Goal: Task Accomplishment & Management: Manage account settings

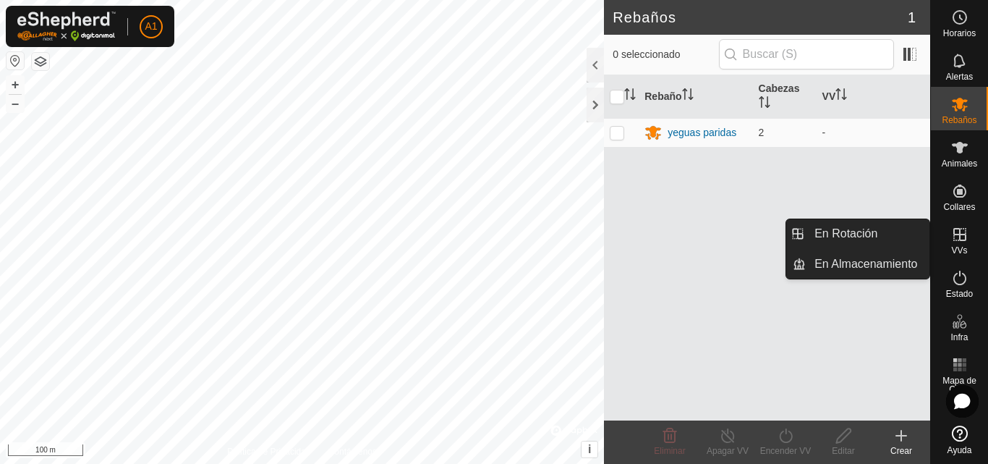
click at [962, 242] on icon at bounding box center [960, 234] width 17 height 17
click at [880, 229] on link "En Rotación" at bounding box center [868, 233] width 124 height 29
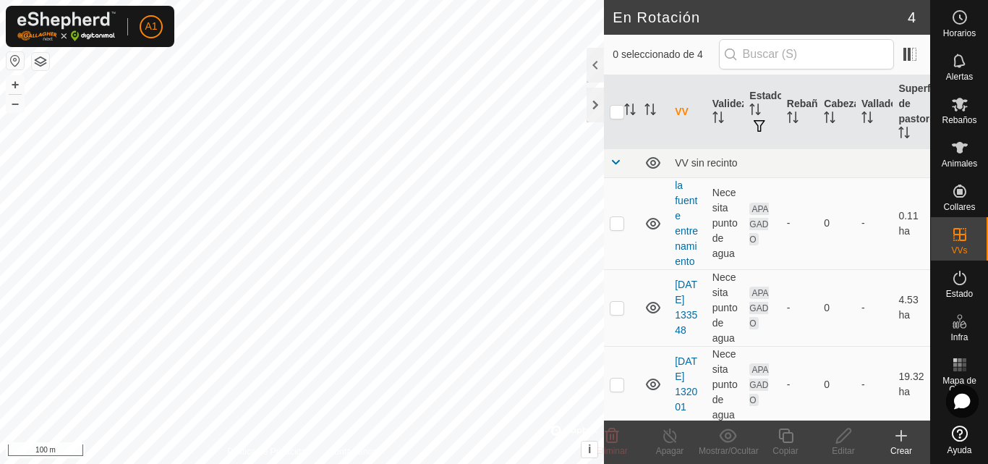
click at [921, 450] on div "Crear" at bounding box center [902, 450] width 58 height 13
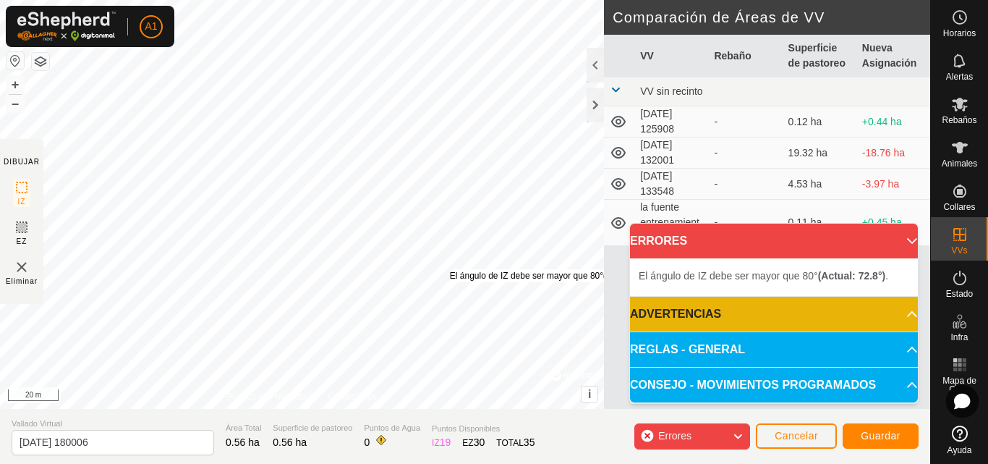
click at [465, 259] on div "El ángulo de IZ debe ser mayor que 80° (Actual: 72.8°) . + – ⇧ i © Mapbox , © O…" at bounding box center [302, 204] width 604 height 409
click at [436, 166] on div "El ángulo de IZ debe ser mayor que 80° (Actual: 68.3°) . + – ⇧ i © Mapbox , © O…" at bounding box center [302, 204] width 604 height 409
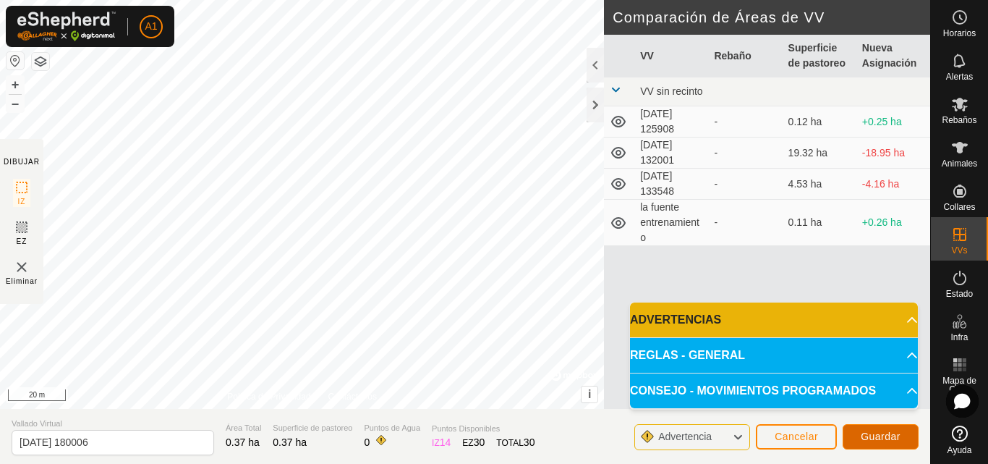
click at [875, 437] on span "Guardar" at bounding box center [881, 437] width 40 height 12
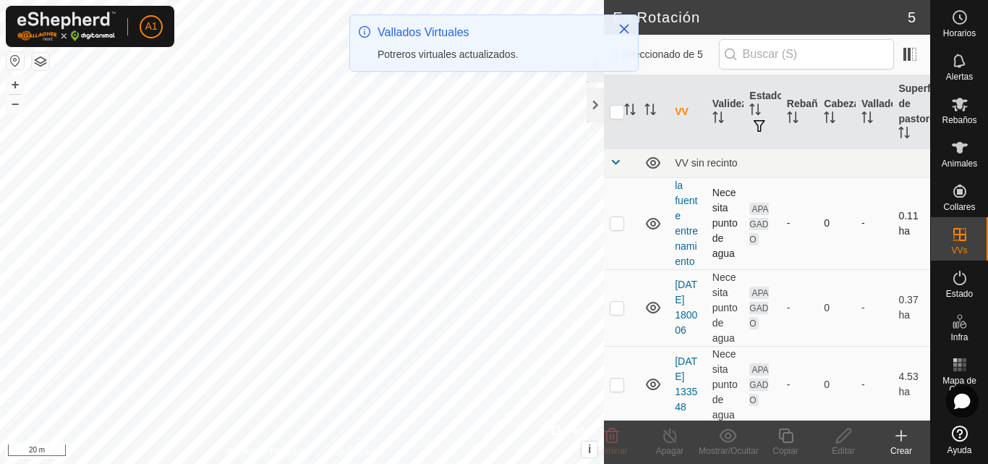
checkbox input "true"
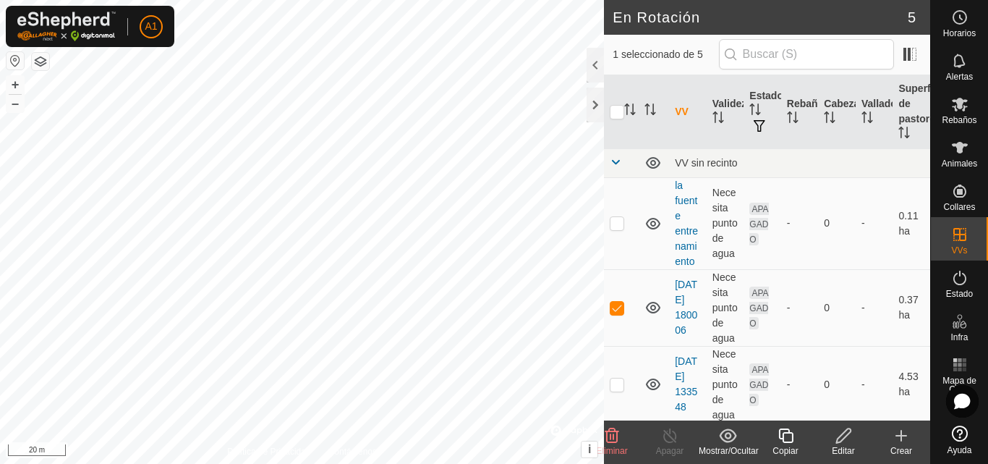
click at [857, 442] on edit-svg-icon at bounding box center [844, 435] width 58 height 17
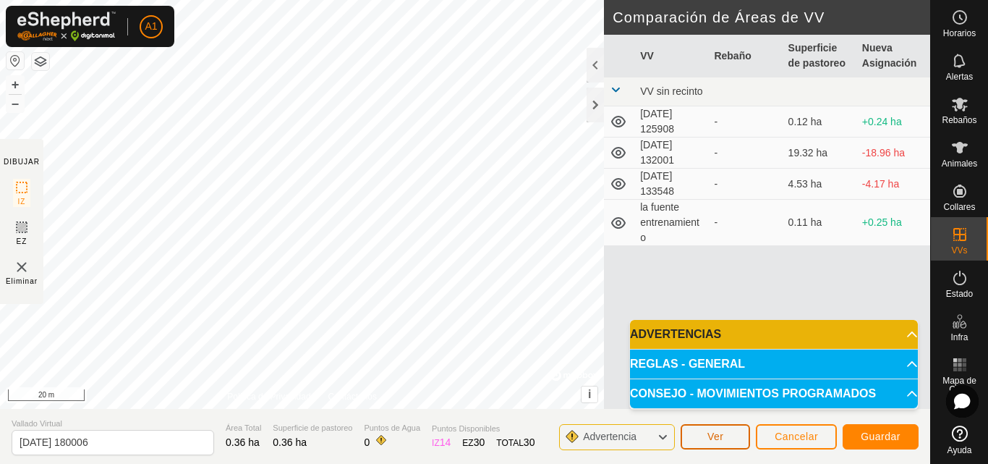
click at [725, 436] on button "Ver" at bounding box center [715, 436] width 69 height 25
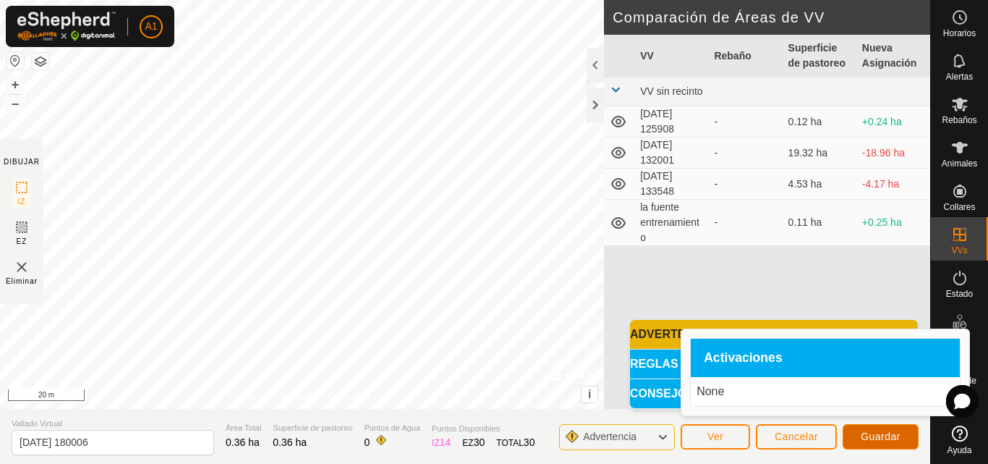
click at [859, 433] on button "Guardar" at bounding box center [881, 436] width 76 height 25
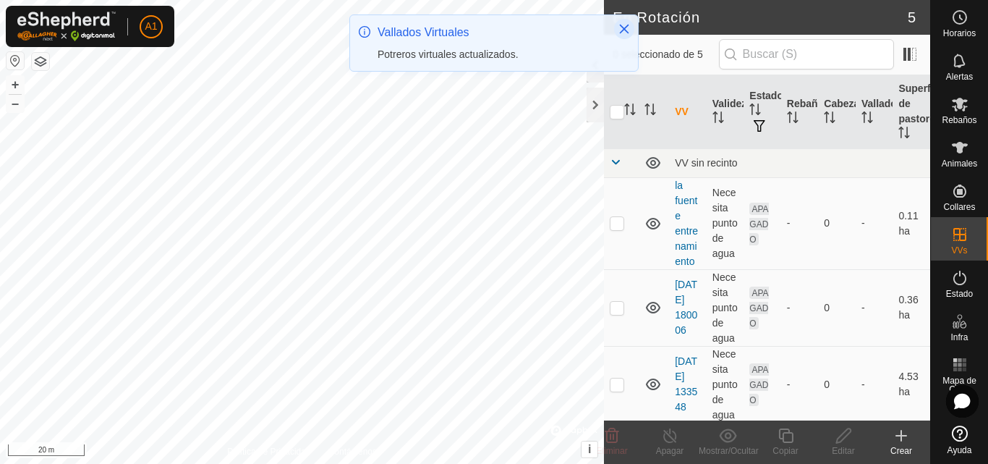
click at [629, 22] on button "Close" at bounding box center [624, 29] width 20 height 20
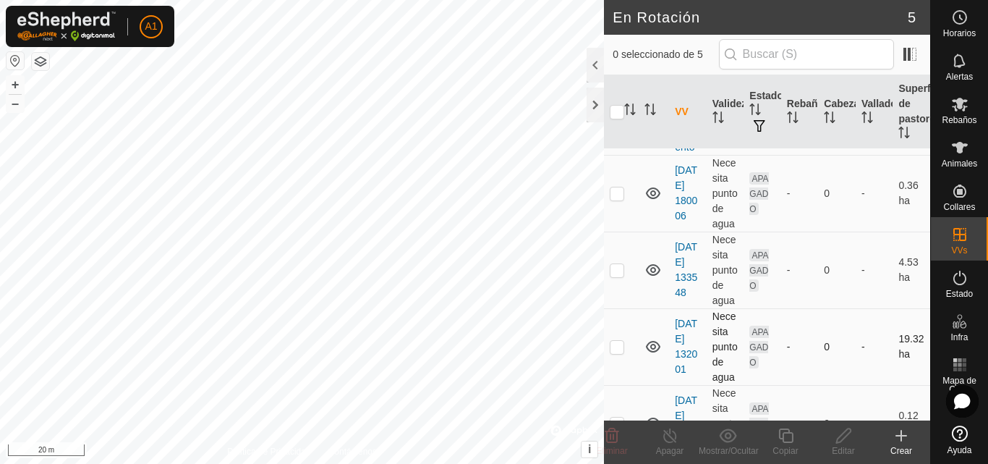
scroll to position [156, 0]
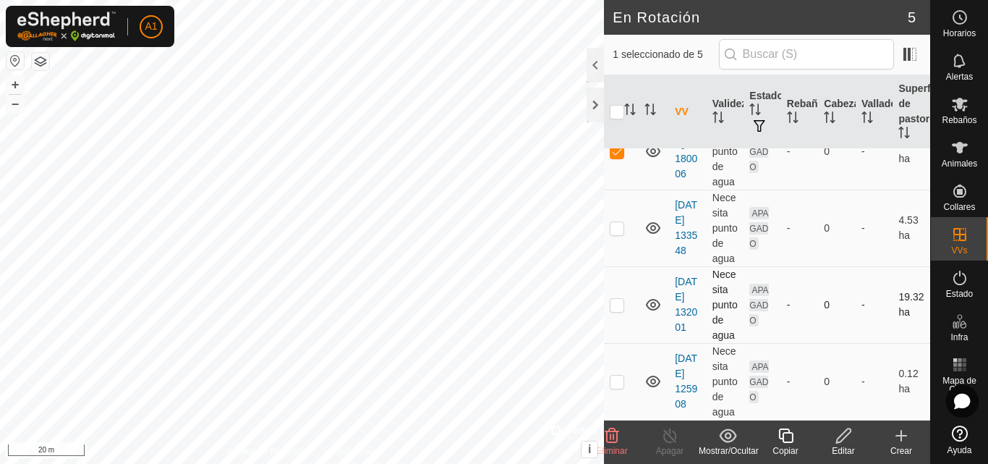
checkbox input "true"
click at [968, 114] on es-mob-svg-icon at bounding box center [960, 104] width 26 height 23
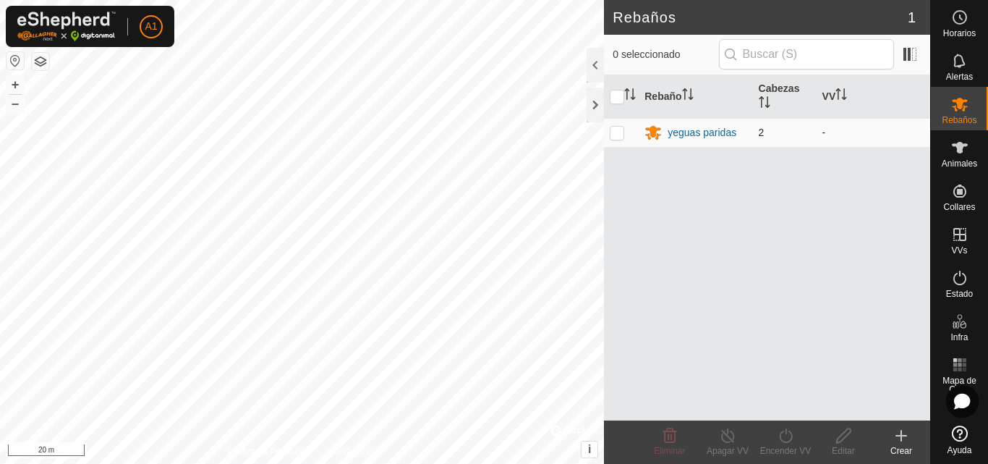
click at [611, 131] on p-checkbox at bounding box center [617, 133] width 14 height 12
checkbox input "true"
click at [705, 130] on div "yeguas paridas" at bounding box center [702, 132] width 69 height 15
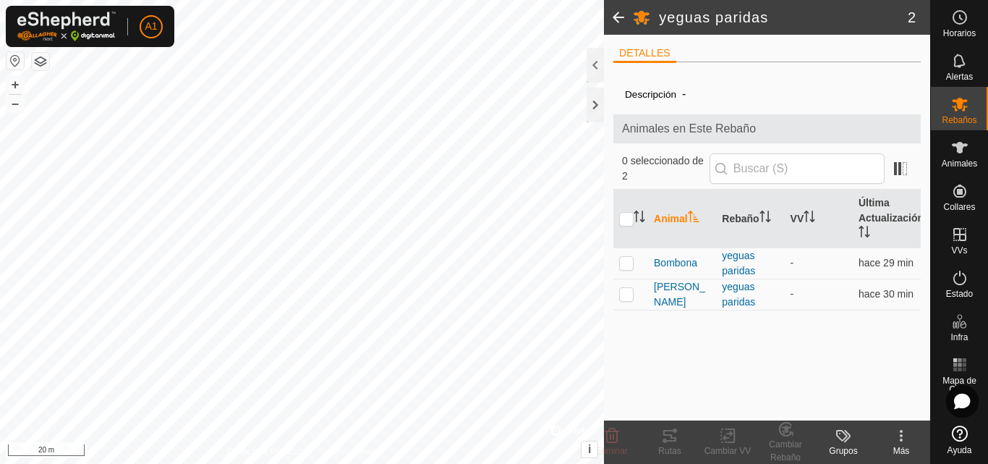
click at [628, 17] on span at bounding box center [618, 17] width 29 height 35
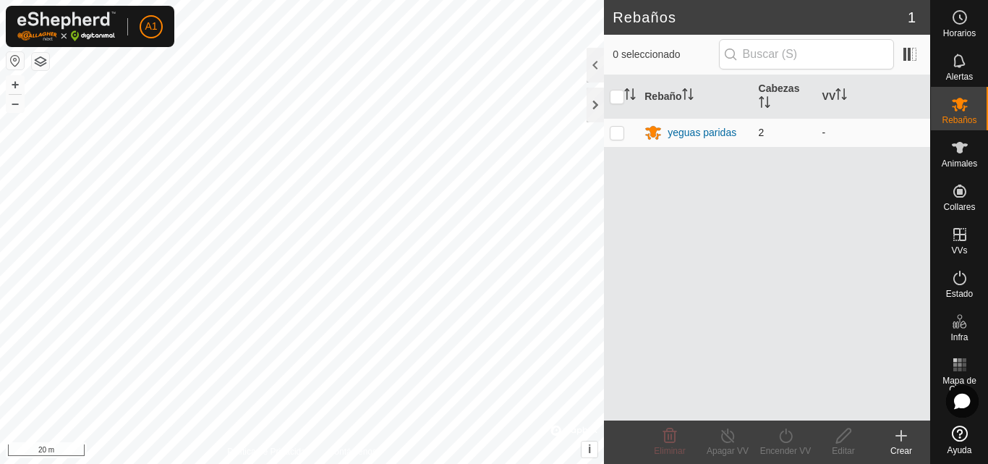
click at [614, 132] on p-checkbox at bounding box center [617, 133] width 14 height 12
checkbox input "true"
click at [779, 442] on icon at bounding box center [786, 435] width 18 height 17
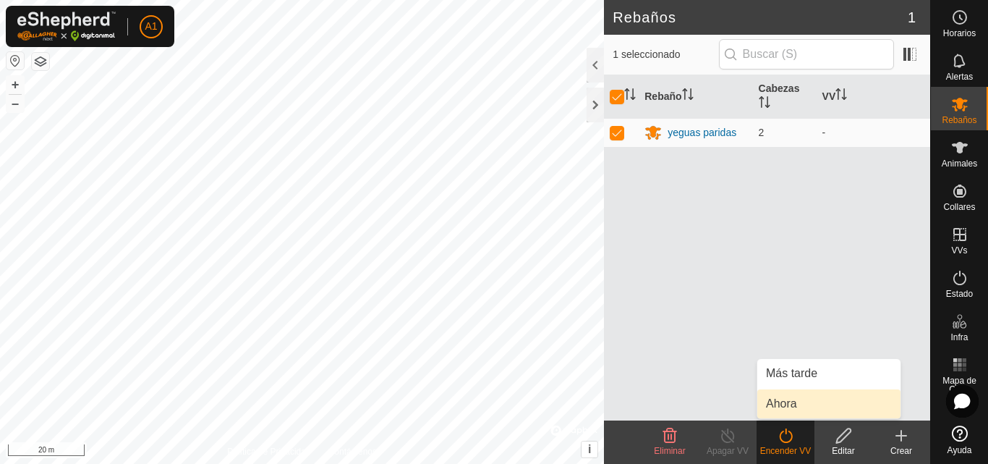
click at [784, 398] on link "Ahora" at bounding box center [829, 403] width 143 height 29
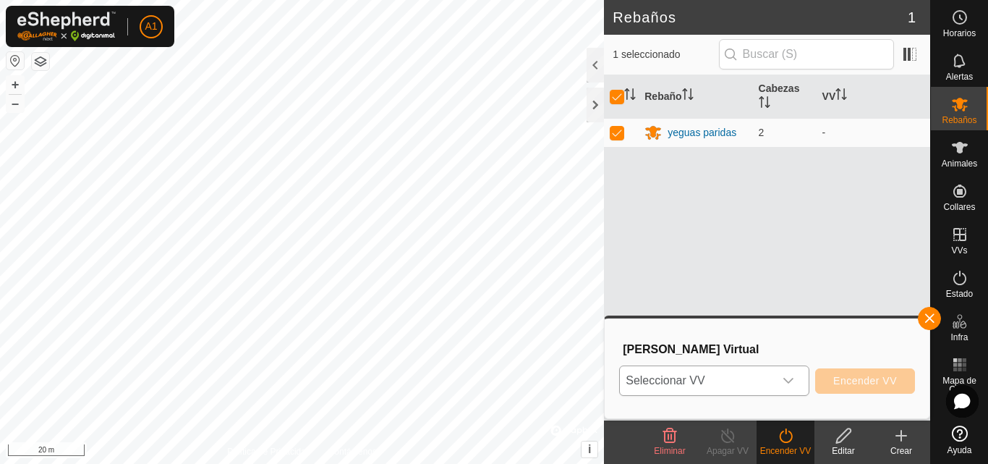
click at [800, 379] on div "dropdown trigger" at bounding box center [788, 380] width 29 height 29
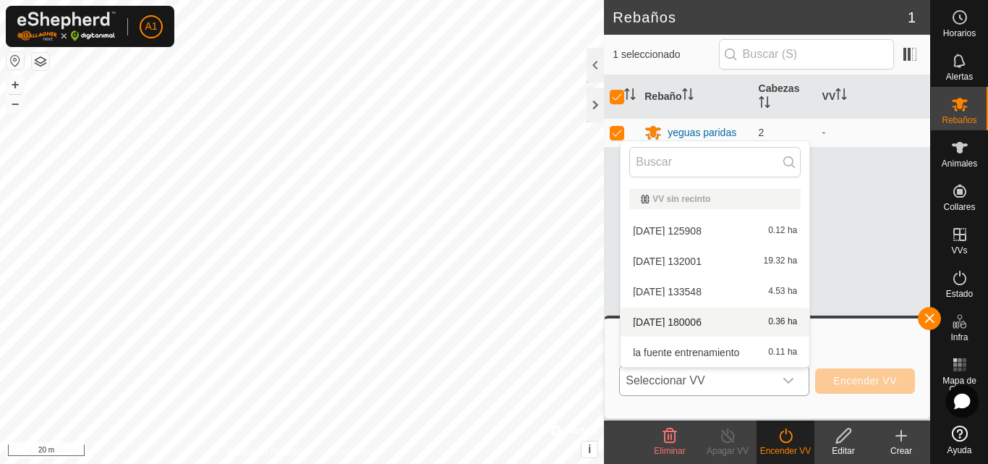
click at [725, 315] on li "[DATE] 180006 0.36 ha" at bounding box center [715, 322] width 189 height 29
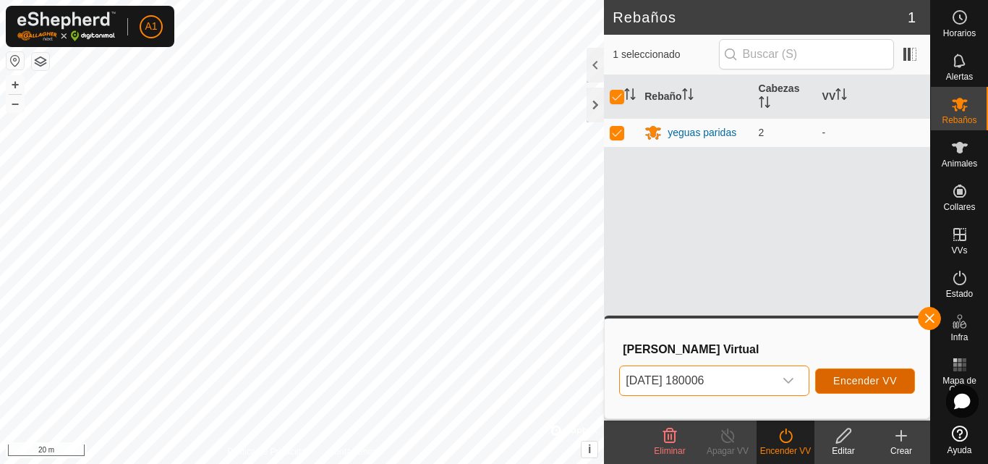
click at [854, 382] on span "Encender VV" at bounding box center [866, 381] width 64 height 12
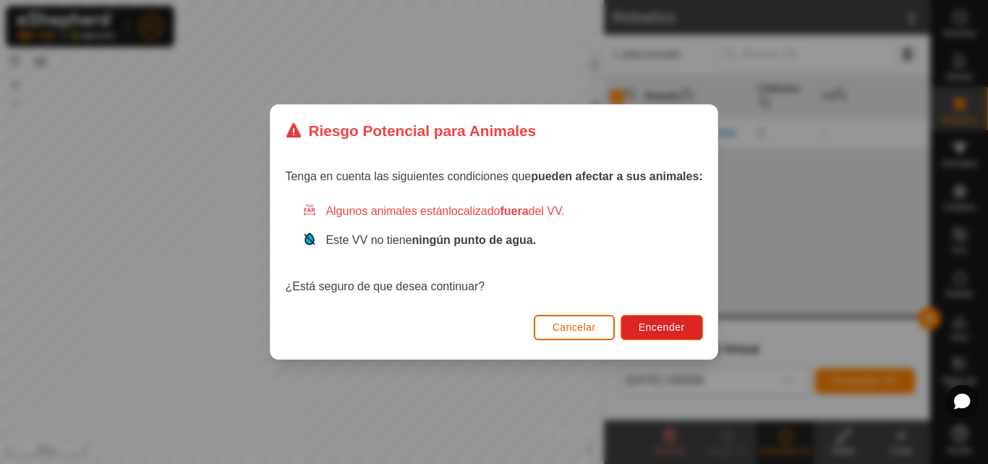
click at [591, 321] on button "Cancelar" at bounding box center [574, 327] width 81 height 25
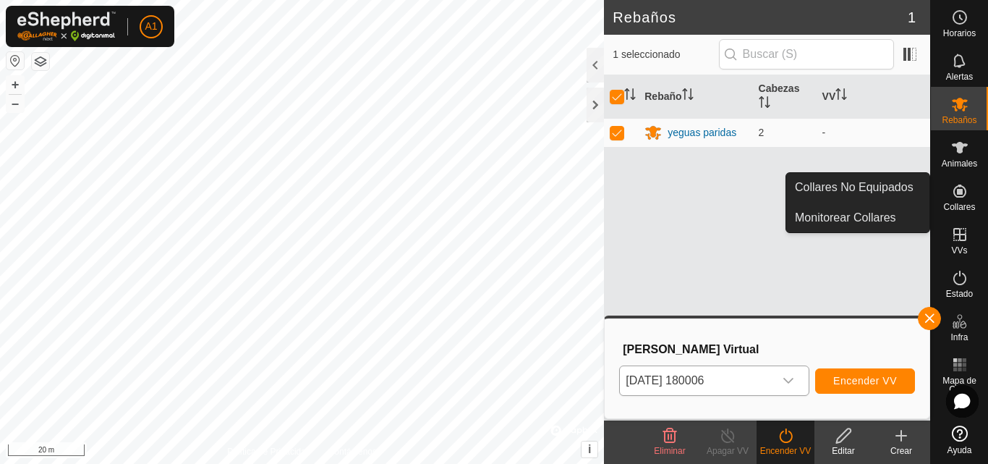
click at [959, 185] on icon at bounding box center [960, 191] width 13 height 13
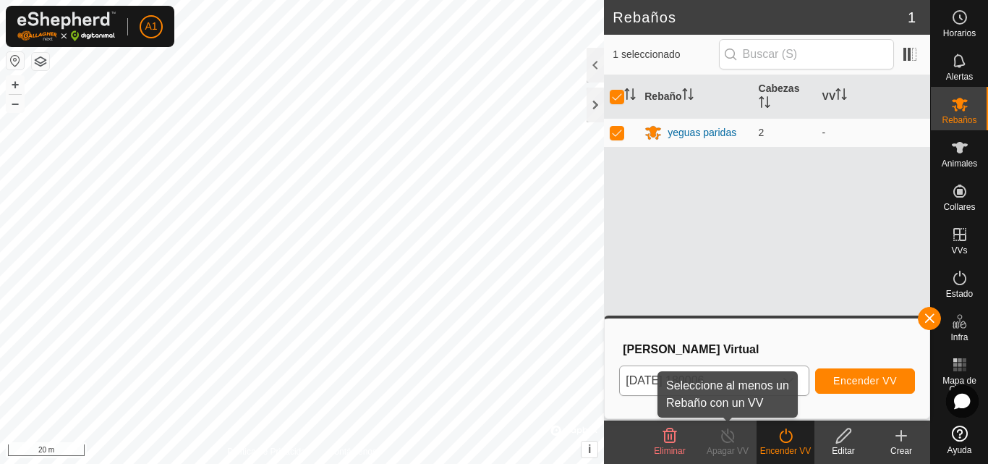
click at [723, 434] on icon at bounding box center [727, 435] width 13 height 14
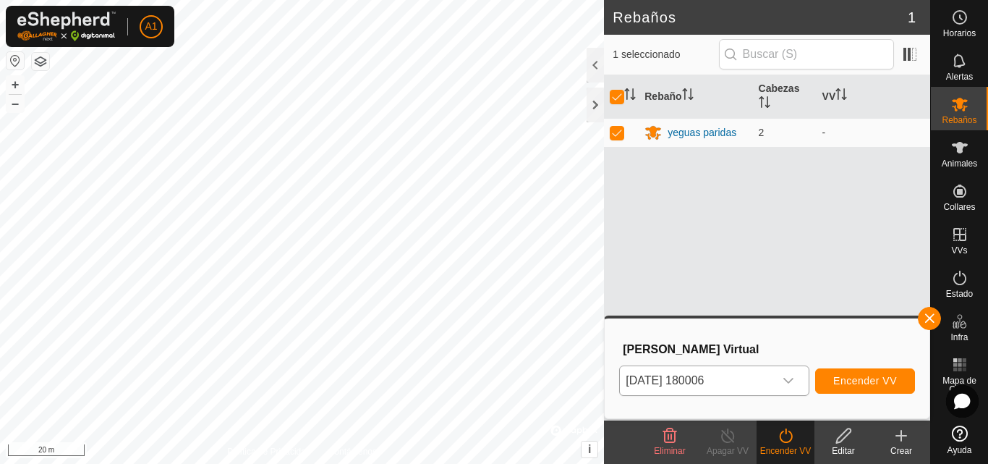
click at [762, 375] on span "[DATE] 180006" at bounding box center [697, 380] width 154 height 29
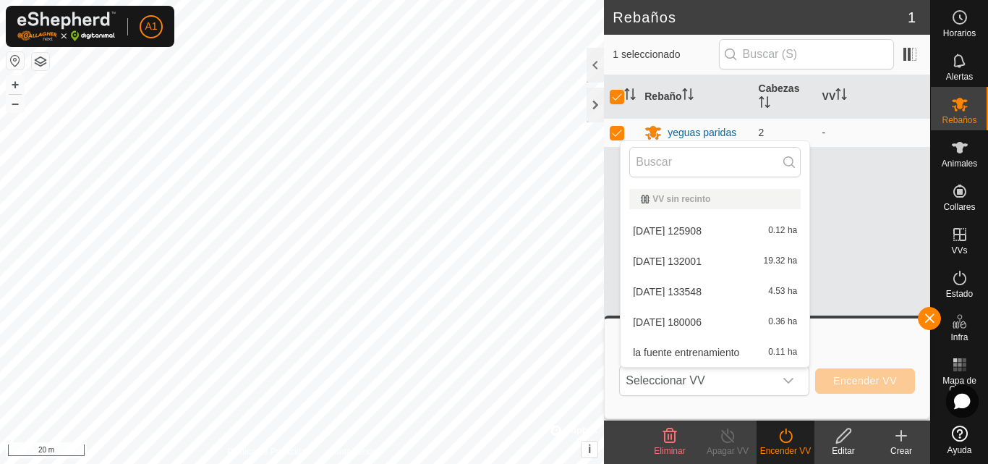
click at [860, 225] on div "Rebaño Cabezas VV yeguas paridas 2 -" at bounding box center [767, 247] width 326 height 345
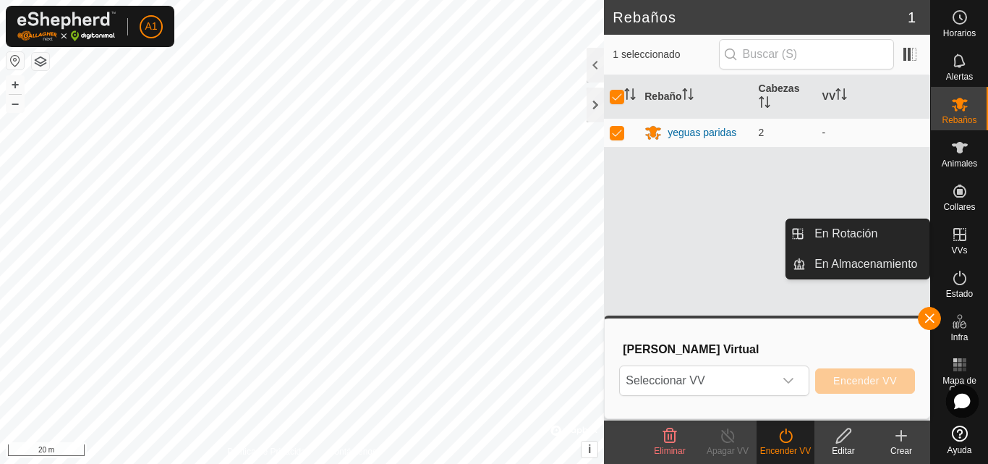
click at [962, 238] on icon at bounding box center [960, 234] width 17 height 17
click at [899, 242] on link "En Rotación" at bounding box center [868, 233] width 124 height 29
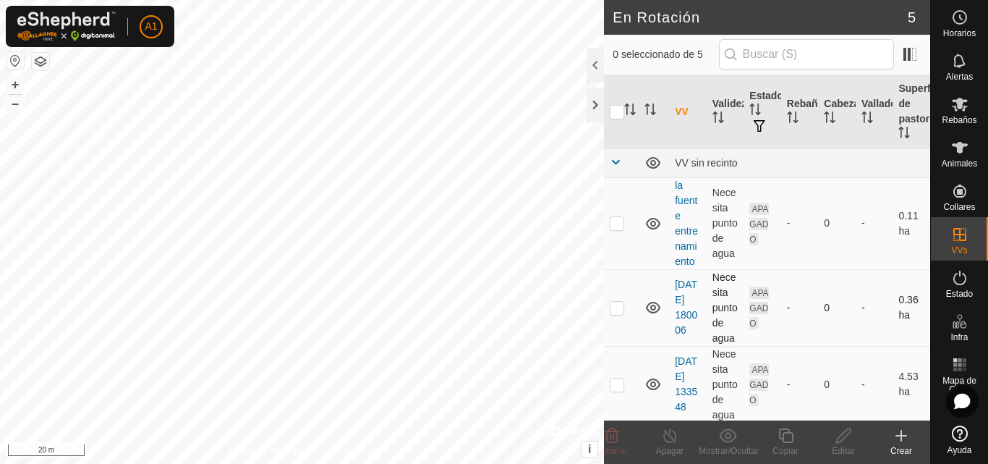
checkbox input "true"
click at [837, 431] on icon at bounding box center [844, 435] width 18 height 17
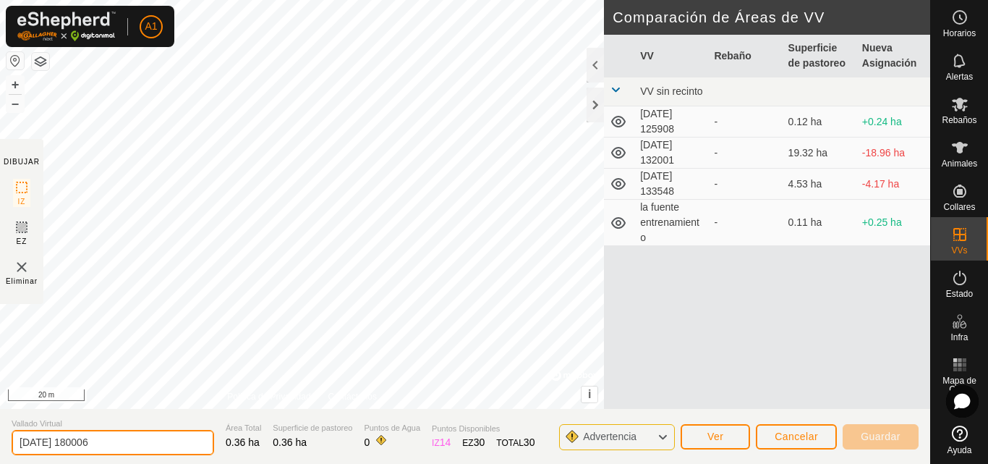
drag, startPoint x: 125, startPoint y: 440, endPoint x: 0, endPoint y: 447, distance: 125.4
click at [0, 447] on section "Vallado Virtual [DATE] 180006 Área Total 0.36 ha Superficie de pastoreo 0.36 ha…" at bounding box center [465, 436] width 931 height 55
type input "p"
type input "[DEMOGRAPHIC_DATA] entrenamiento"
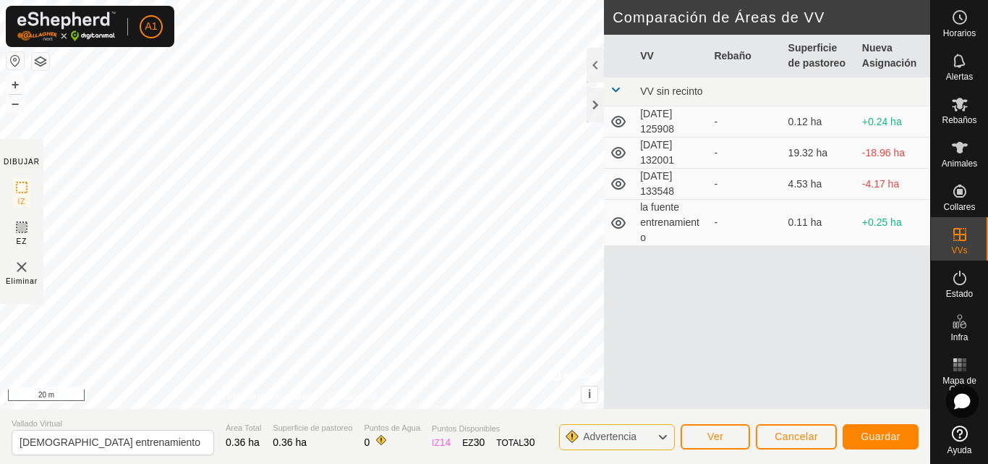
click at [659, 435] on icon at bounding box center [663, 437] width 12 height 19
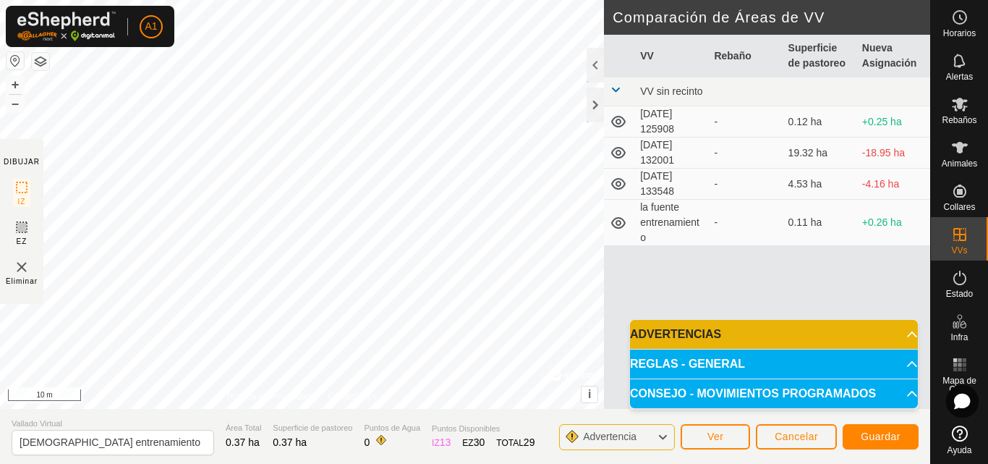
click at [657, 436] on icon at bounding box center [663, 437] width 12 height 19
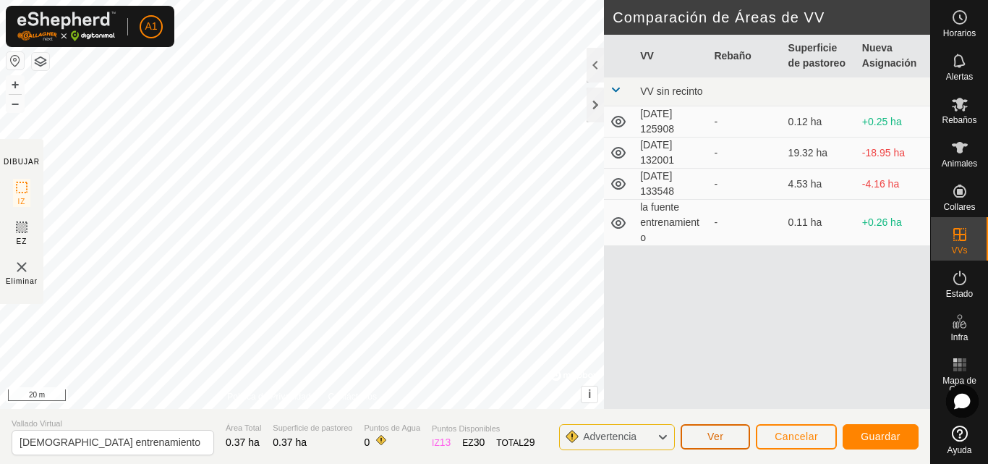
click at [726, 433] on button "Ver" at bounding box center [715, 436] width 69 height 25
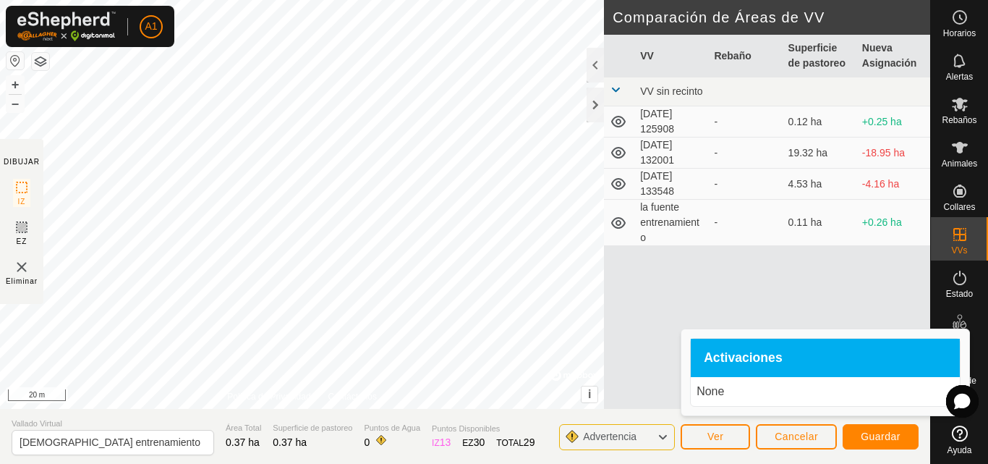
click at [640, 439] on span "Advertencia" at bounding box center [615, 437] width 65 height 19
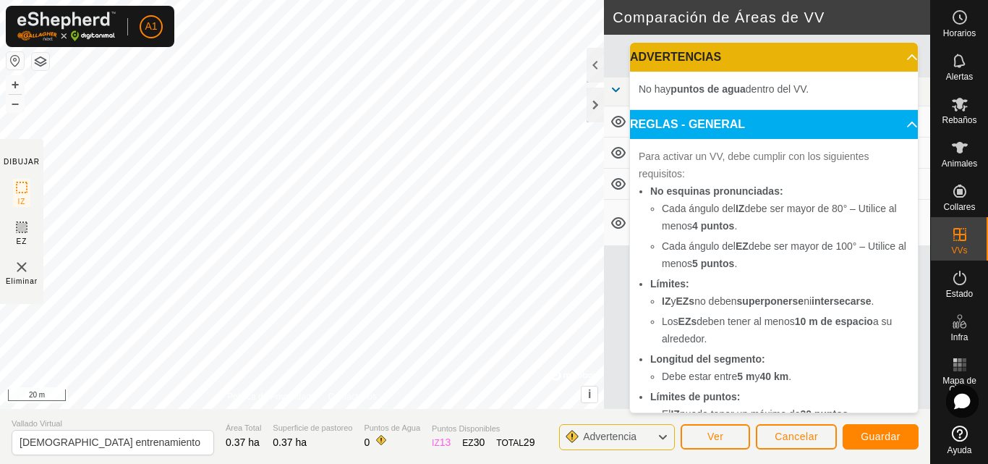
click at [898, 54] on p-accordion-header "ADVERTENCIAS" at bounding box center [774, 57] width 288 height 29
click at [898, 55] on p-accordion-header "ADVERTENCIAS" at bounding box center [774, 57] width 288 height 29
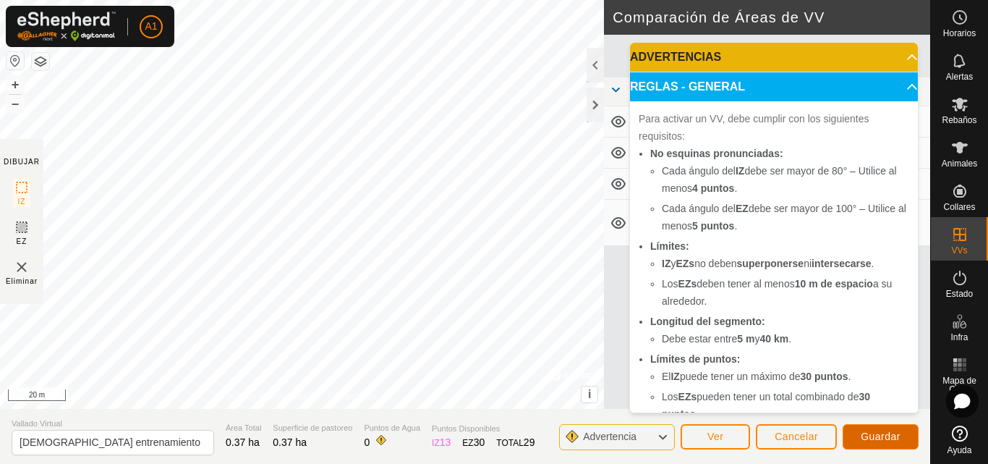
click at [875, 437] on span "Guardar" at bounding box center [881, 437] width 40 height 12
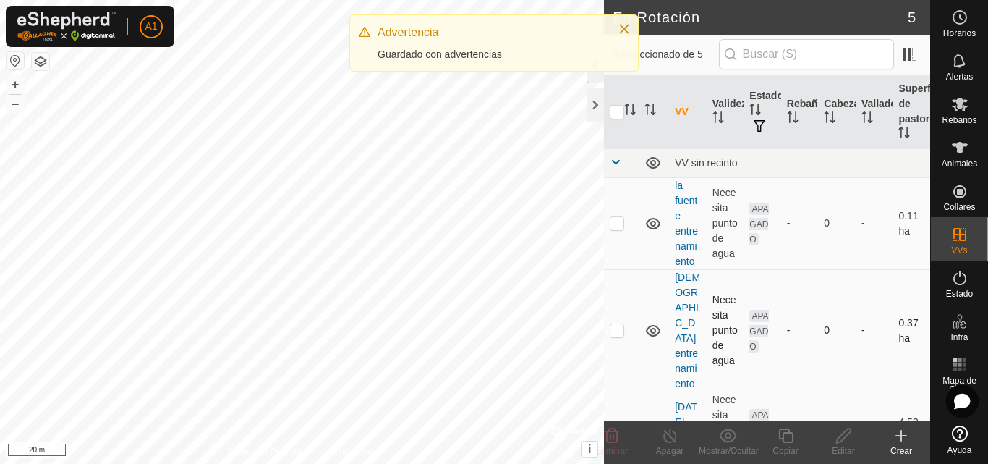
checkbox input "true"
click at [713, 125] on th "Validez" at bounding box center [726, 112] width 38 height 74
click at [713, 124] on p-sorticon "Activar para ordenar" at bounding box center [719, 120] width 12 height 12
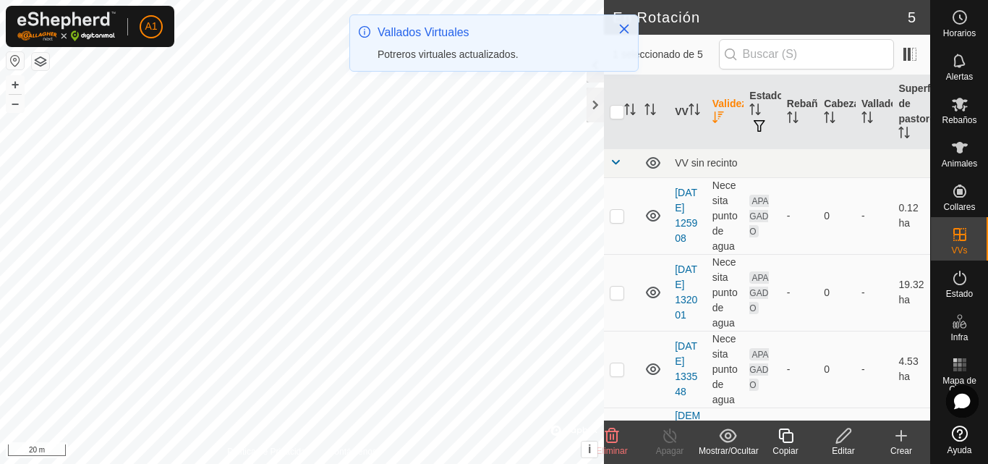
click at [839, 435] on icon at bounding box center [844, 435] width 18 height 17
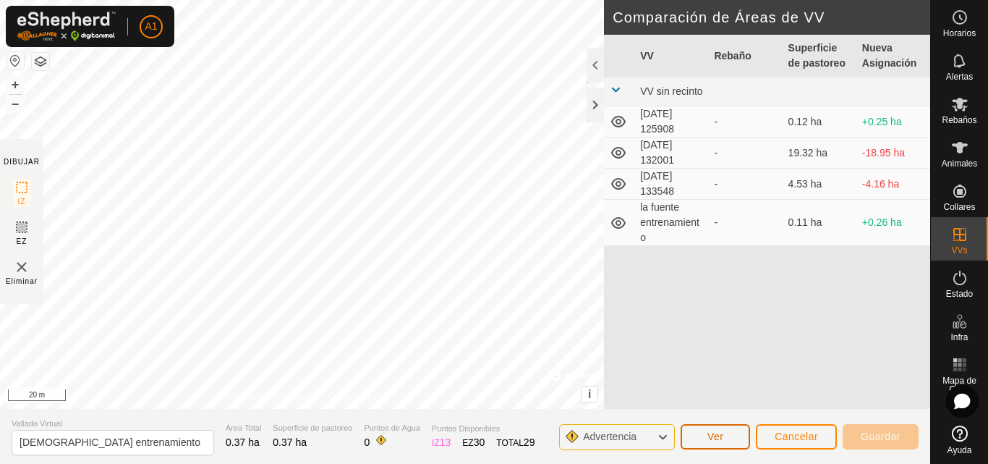
click at [731, 434] on button "Ver" at bounding box center [715, 436] width 69 height 25
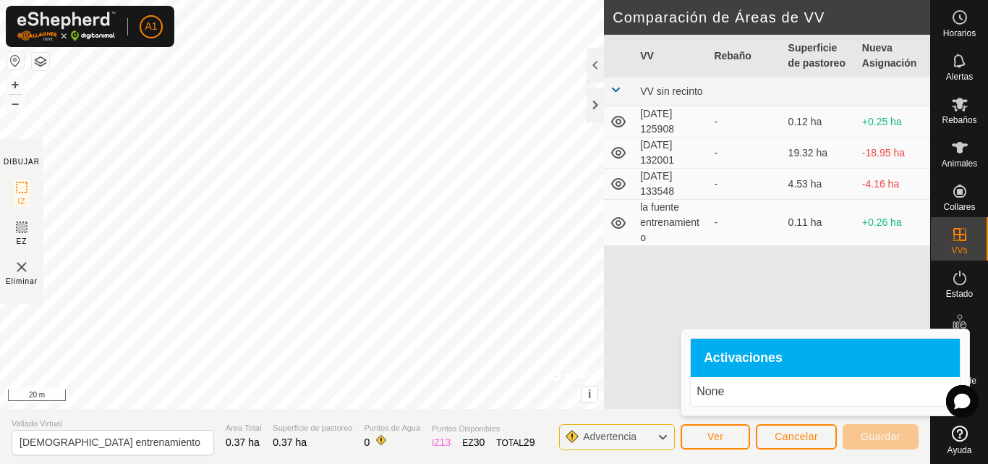
click at [762, 395] on p "None" at bounding box center [826, 391] width 258 height 17
click at [781, 355] on span "Activaciones" at bounding box center [743, 358] width 79 height 13
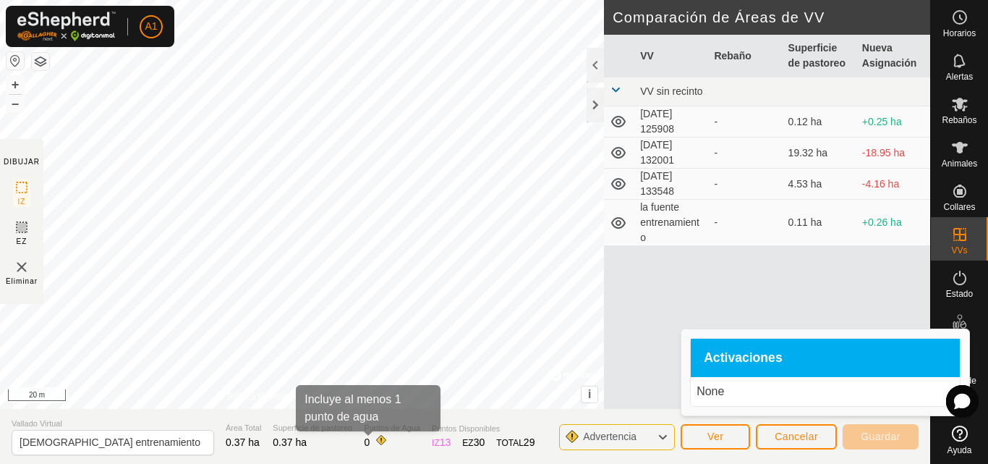
click at [376, 436] on span at bounding box center [382, 440] width 12 height 12
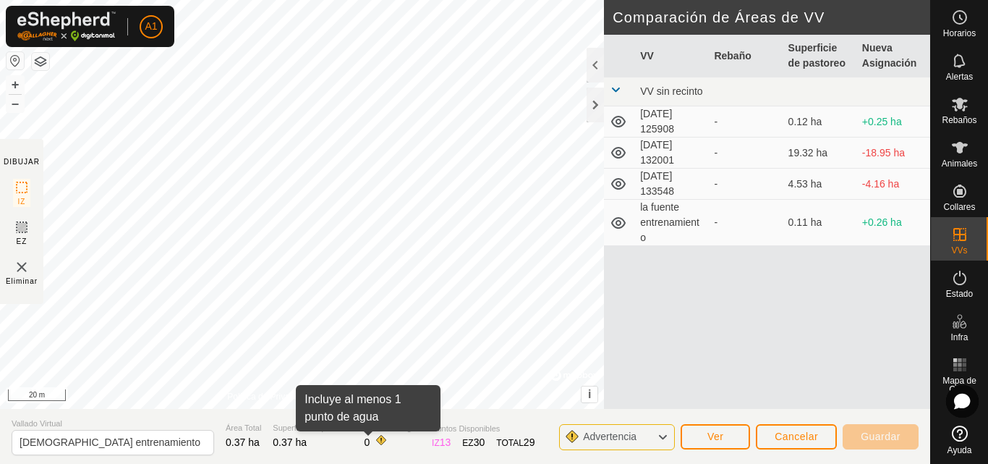
click at [376, 443] on span at bounding box center [382, 440] width 12 height 12
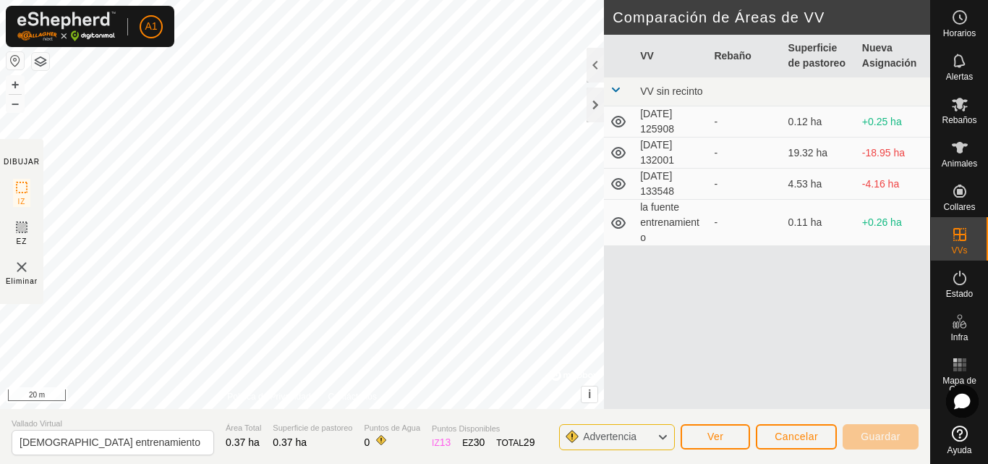
click at [364, 440] on span "0" at bounding box center [367, 442] width 6 height 12
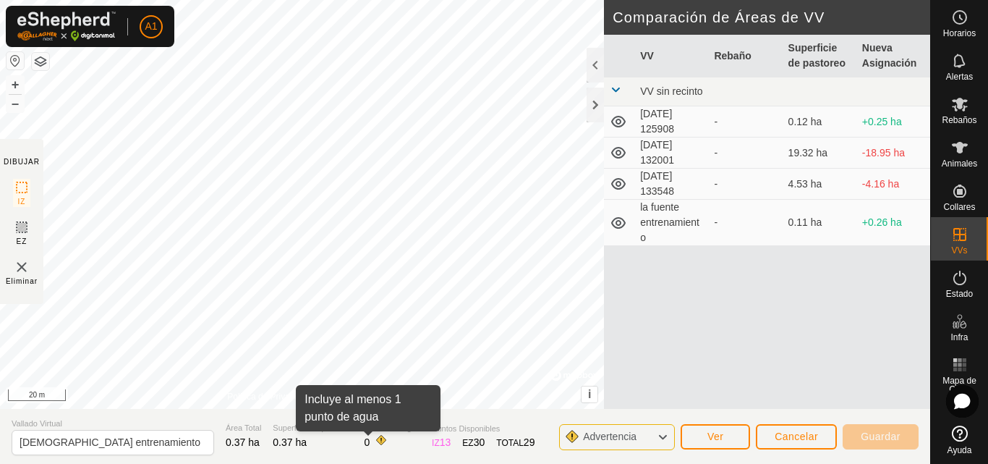
click at [376, 438] on span at bounding box center [382, 440] width 12 height 12
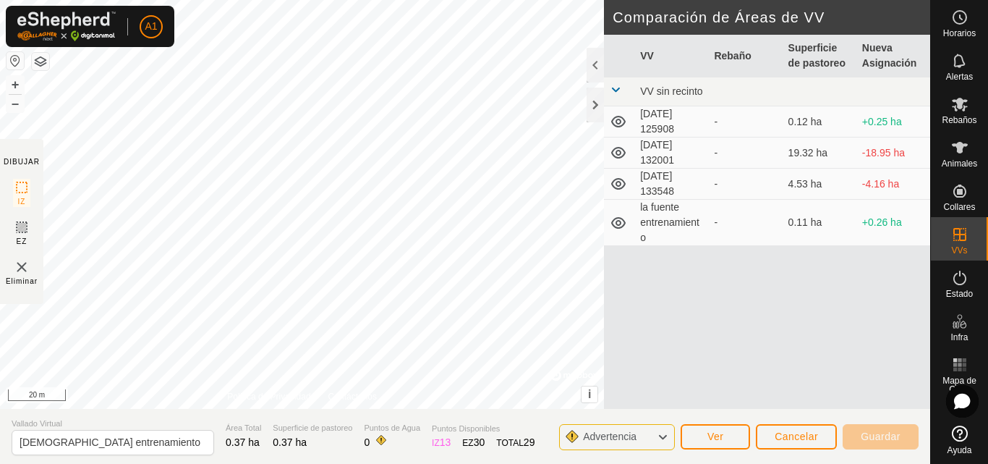
click at [376, 438] on span at bounding box center [382, 440] width 12 height 12
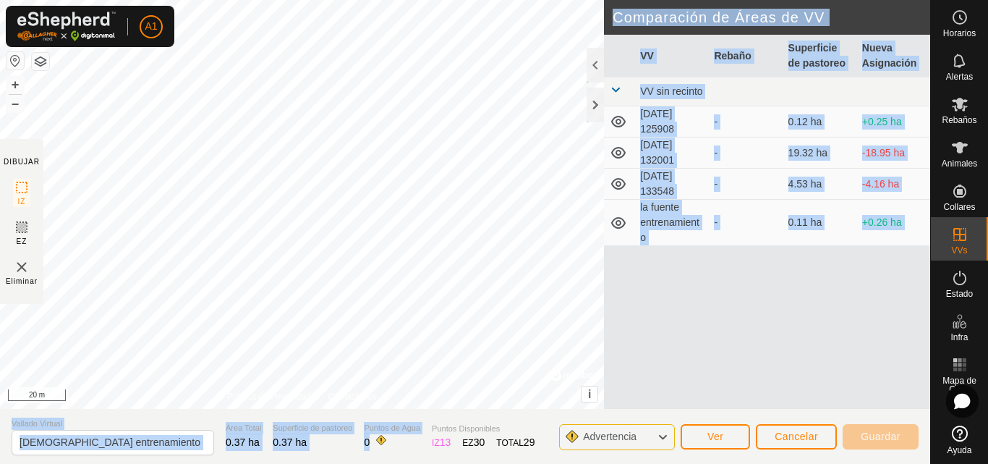
click at [447, 297] on div "DIBUJAR IZ EZ Eliminar Política de Privacidad Contáctenos + – ⇧ i © Mapbox , © …" at bounding box center [465, 232] width 931 height 464
click at [733, 441] on button "Ver" at bounding box center [715, 436] width 69 height 25
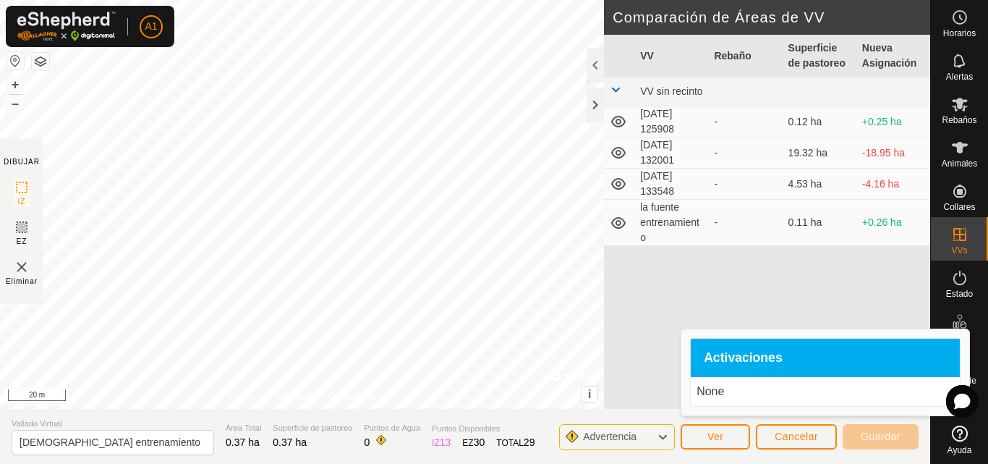
click at [741, 363] on span "Activaciones" at bounding box center [743, 358] width 79 height 13
click at [651, 442] on div "Advertencia" at bounding box center [617, 437] width 116 height 26
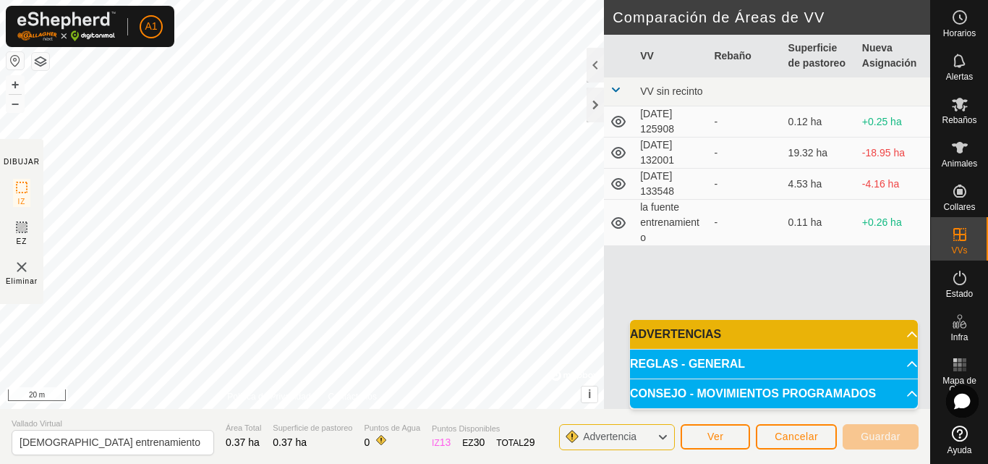
click at [650, 433] on div "Advertencia" at bounding box center [617, 437] width 116 height 26
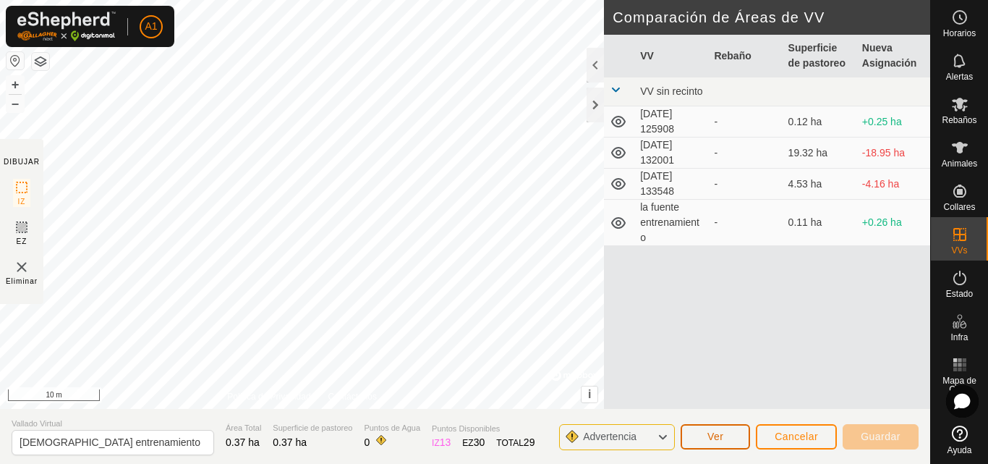
click at [720, 427] on button "Ver" at bounding box center [715, 436] width 69 height 25
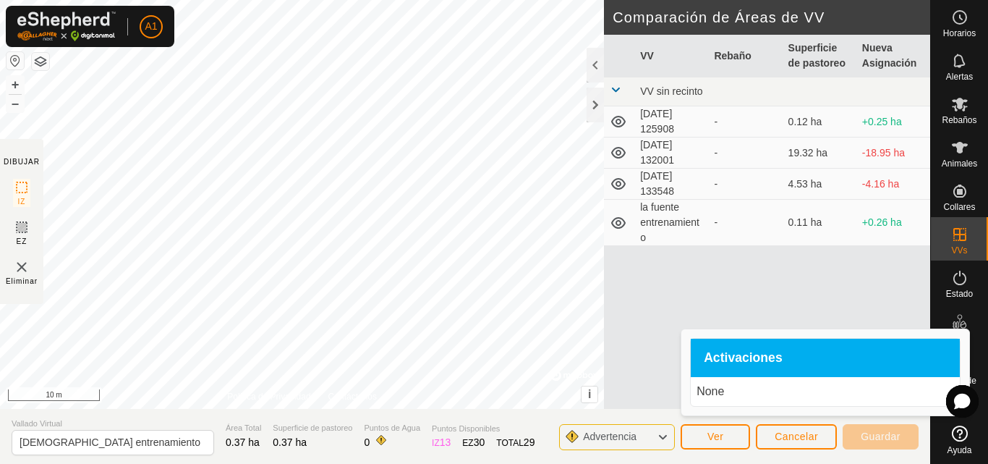
click at [809, 308] on div "VV Rebaño Superficie de pastoreo Nueva Asignación VV sin recinto [DATE] 125908 …" at bounding box center [767, 239] width 326 height 409
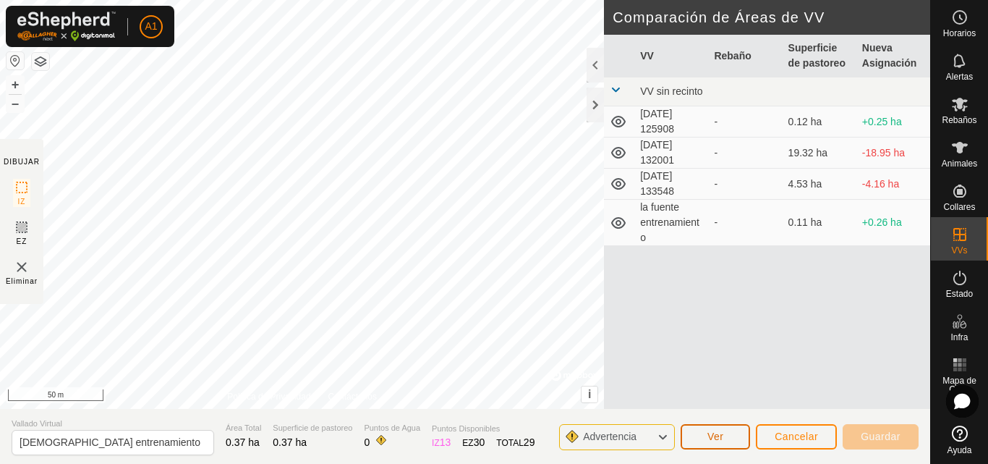
click at [720, 436] on span "Ver" at bounding box center [716, 437] width 17 height 12
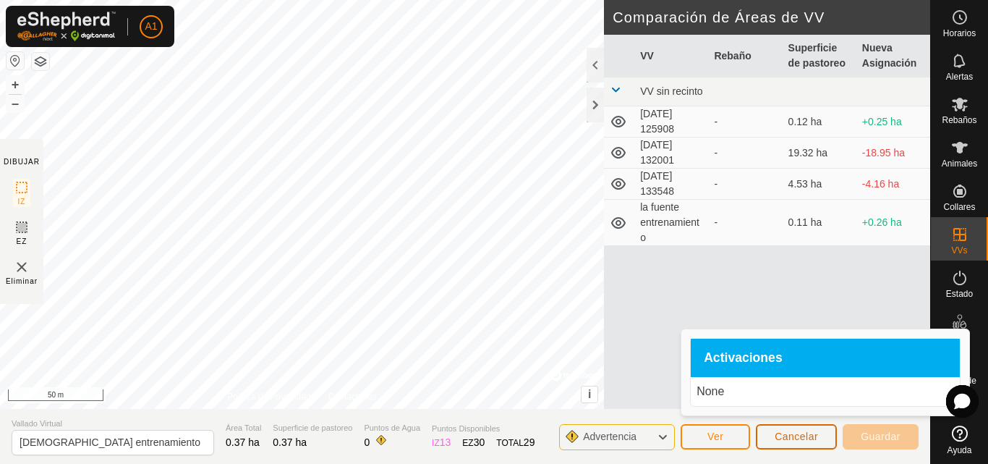
click at [799, 436] on span "Cancelar" at bounding box center [796, 437] width 43 height 12
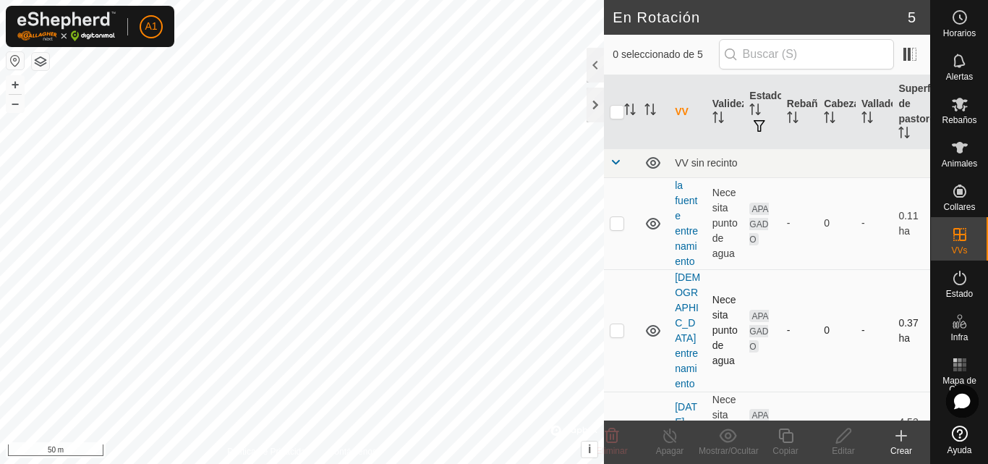
click at [622, 324] on p-checkbox at bounding box center [617, 330] width 14 height 12
checkbox input "true"
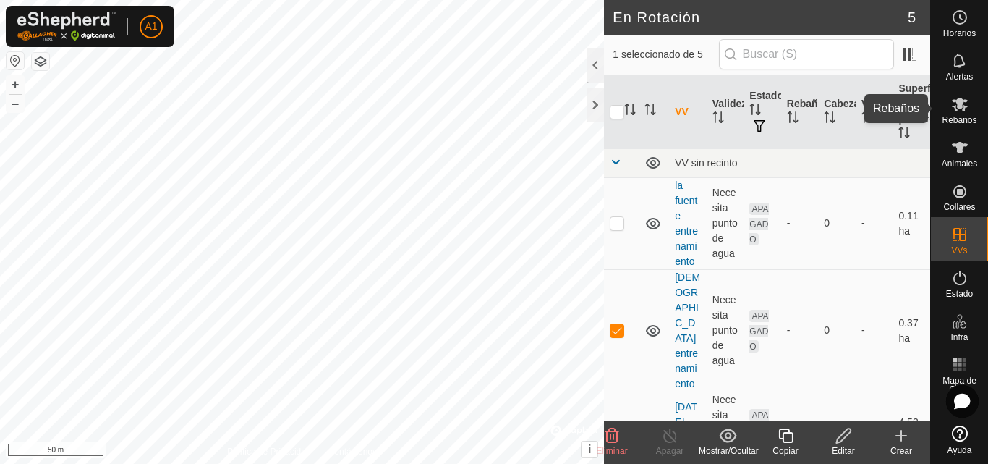
click at [965, 106] on icon at bounding box center [960, 104] width 17 height 17
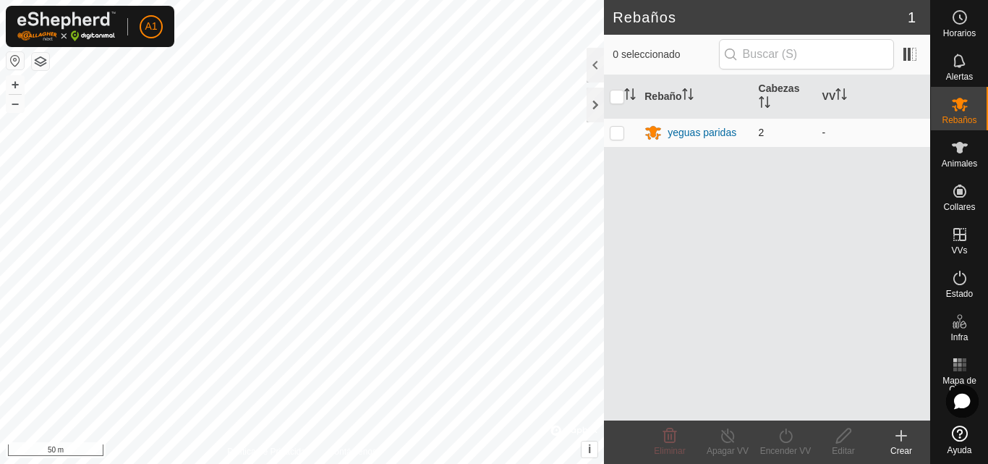
click at [611, 131] on p-checkbox at bounding box center [617, 133] width 14 height 12
checkbox input "true"
click at [785, 435] on icon at bounding box center [786, 435] width 18 height 17
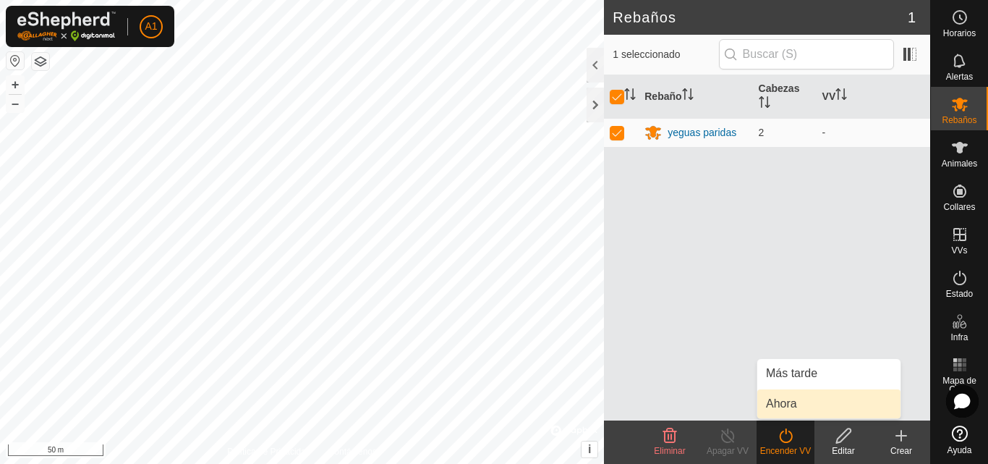
click at [792, 403] on link "Ahora" at bounding box center [829, 403] width 143 height 29
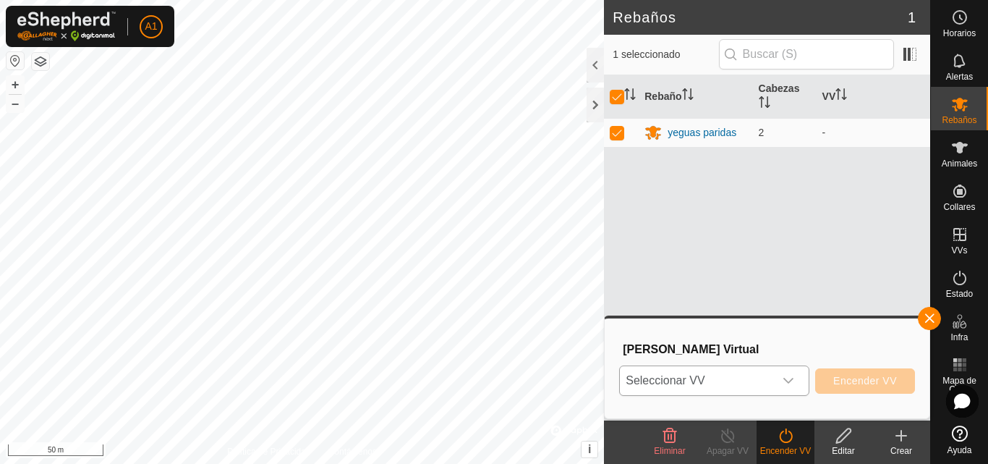
click at [776, 387] on div "dropdown trigger" at bounding box center [788, 380] width 29 height 29
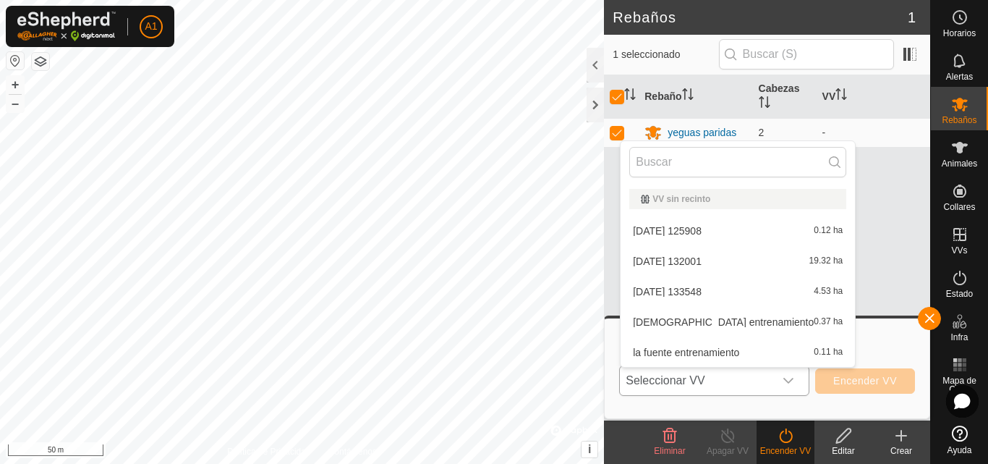
click at [736, 322] on li "[DEMOGRAPHIC_DATA] entrenamiento 0.37 ha" at bounding box center [738, 322] width 234 height 29
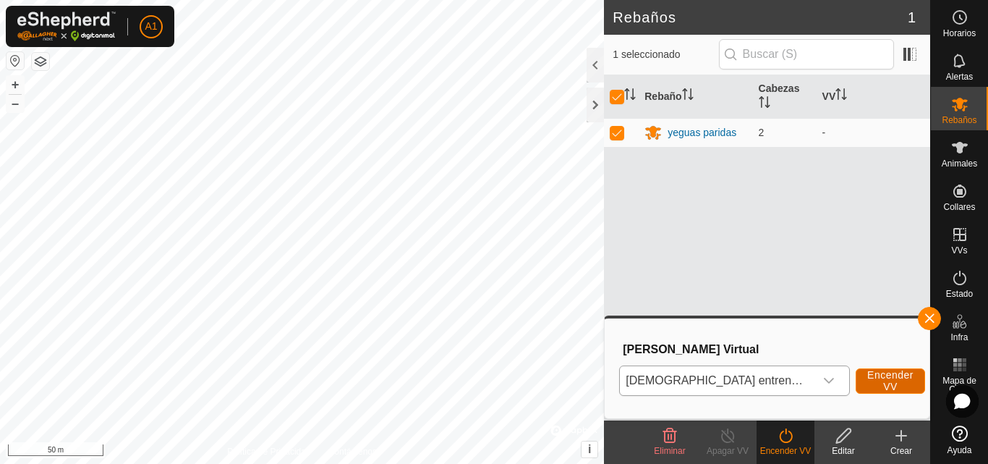
click at [868, 378] on span "Encender VV" at bounding box center [891, 380] width 46 height 23
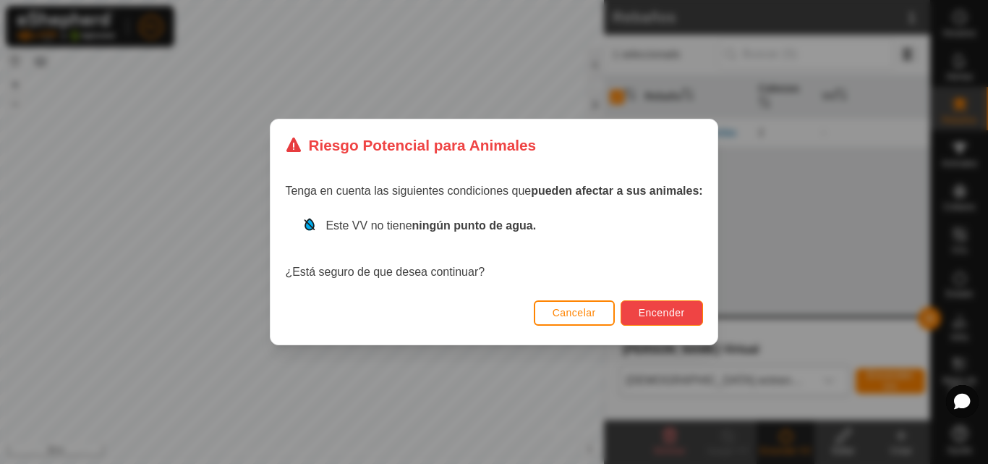
click at [673, 305] on button "Encender" at bounding box center [662, 312] width 82 height 25
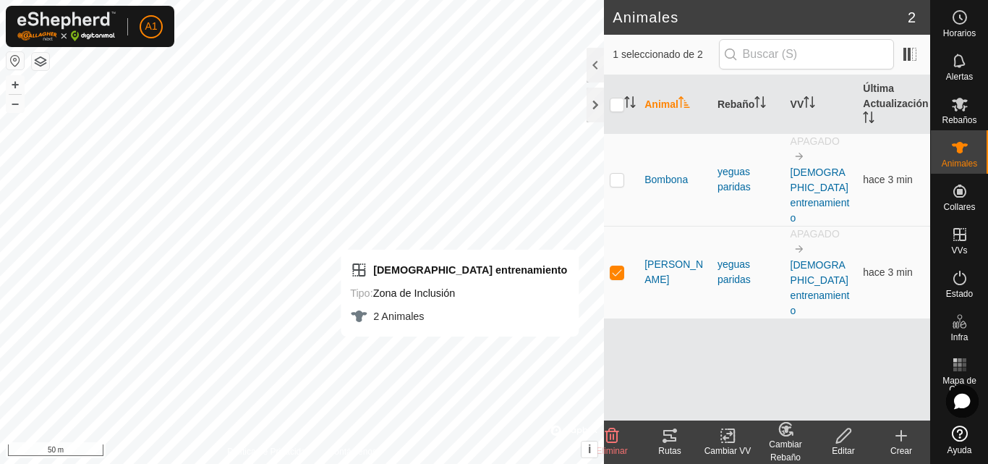
checkbox input "true"
checkbox input "false"
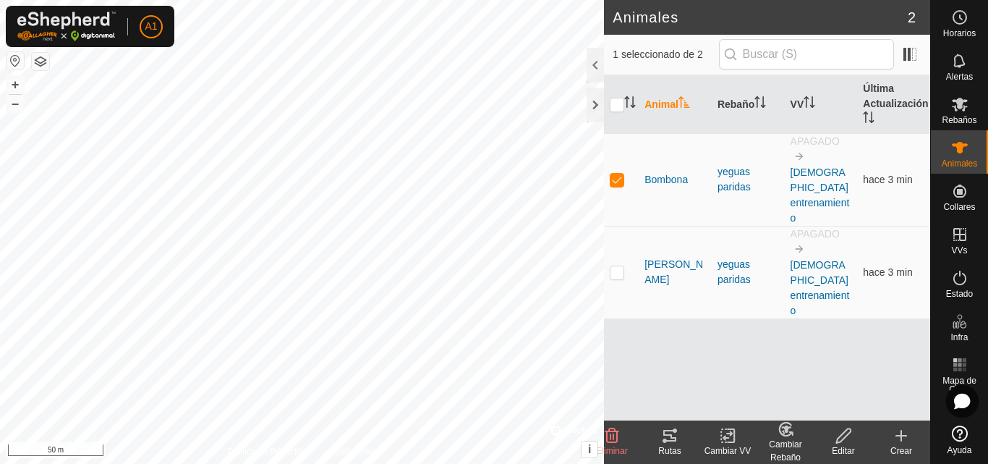
click at [840, 432] on icon at bounding box center [844, 435] width 18 height 17
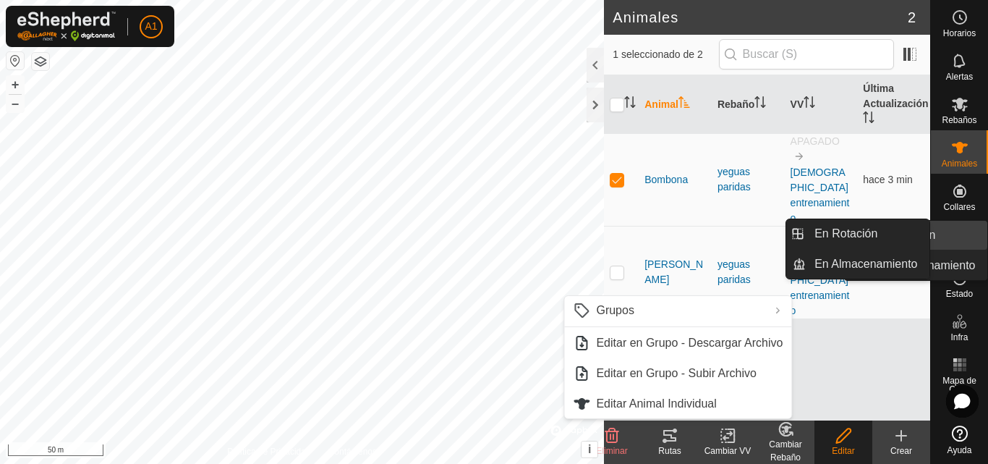
click at [973, 240] on div "VVs" at bounding box center [959, 238] width 57 height 43
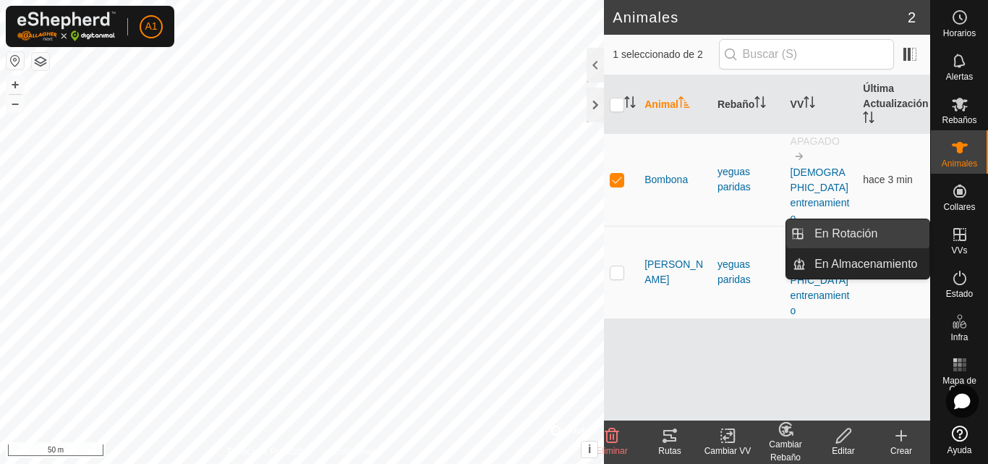
click at [888, 243] on link "En Rotación" at bounding box center [868, 233] width 124 height 29
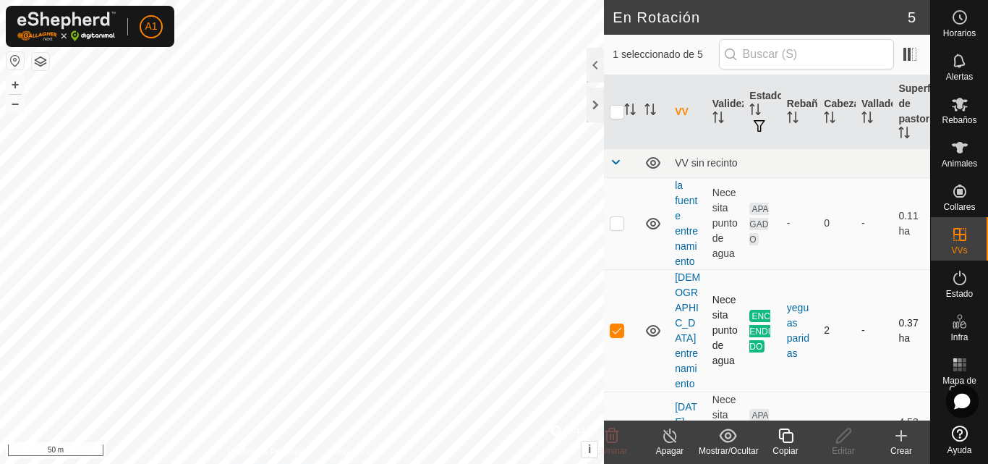
click at [659, 284] on td at bounding box center [654, 330] width 30 height 122
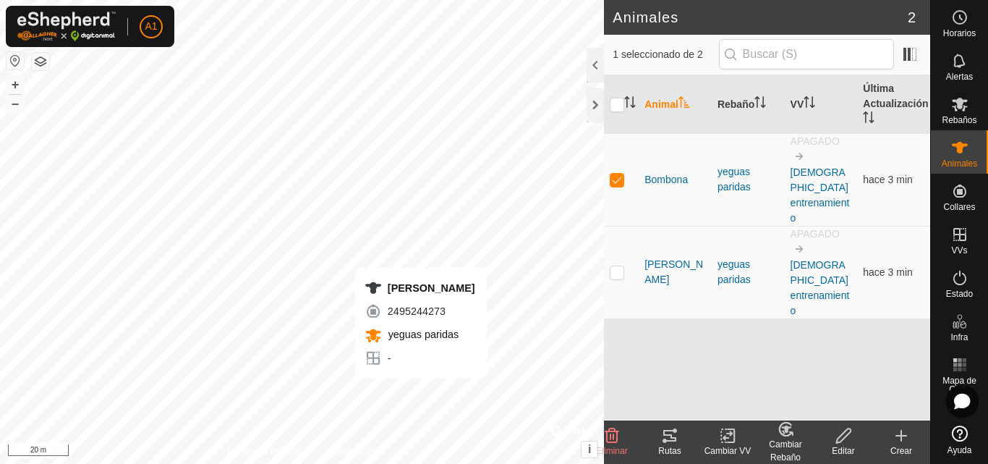
checkbox input "false"
checkbox input "true"
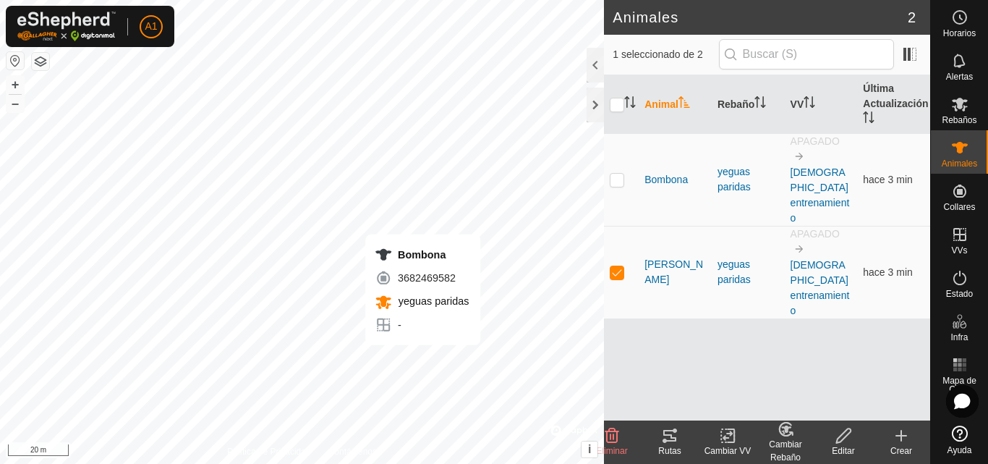
checkbox input "true"
checkbox input "false"
click at [675, 444] on icon at bounding box center [669, 435] width 17 height 17
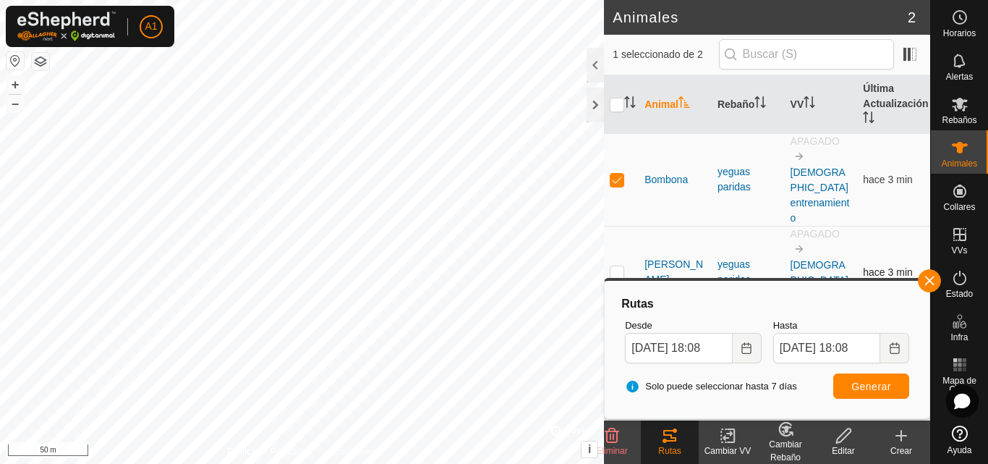
click at [619, 266] on p-checkbox at bounding box center [617, 272] width 14 height 12
checkbox input "true"
click at [739, 441] on change-vp-svg-icon at bounding box center [728, 435] width 58 height 17
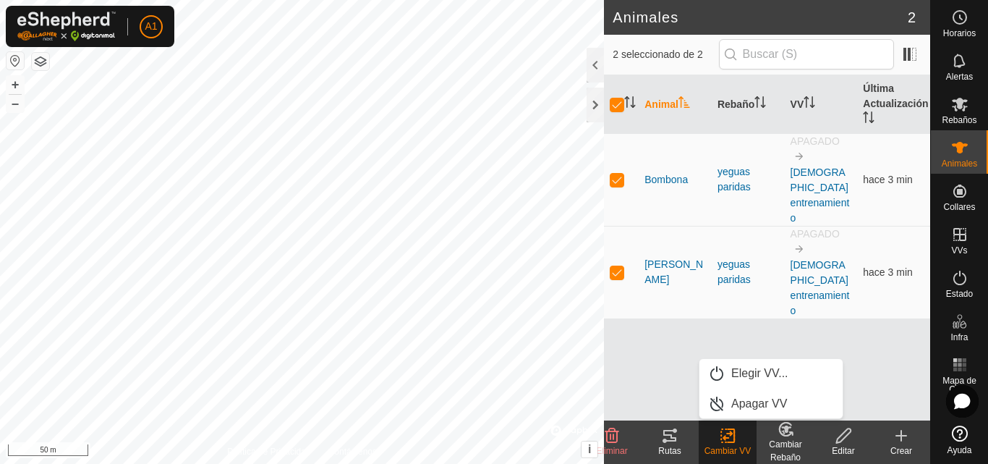
click at [776, 439] on div "Cambiar Rebaño" at bounding box center [786, 451] width 58 height 26
